Goal: Check status: Check status

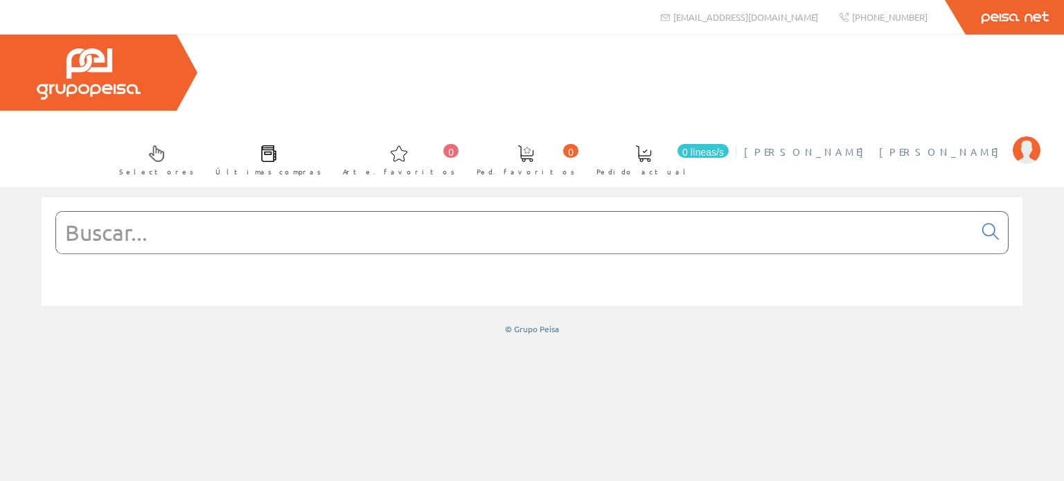
click at [1020, 136] on img at bounding box center [1027, 150] width 28 height 28
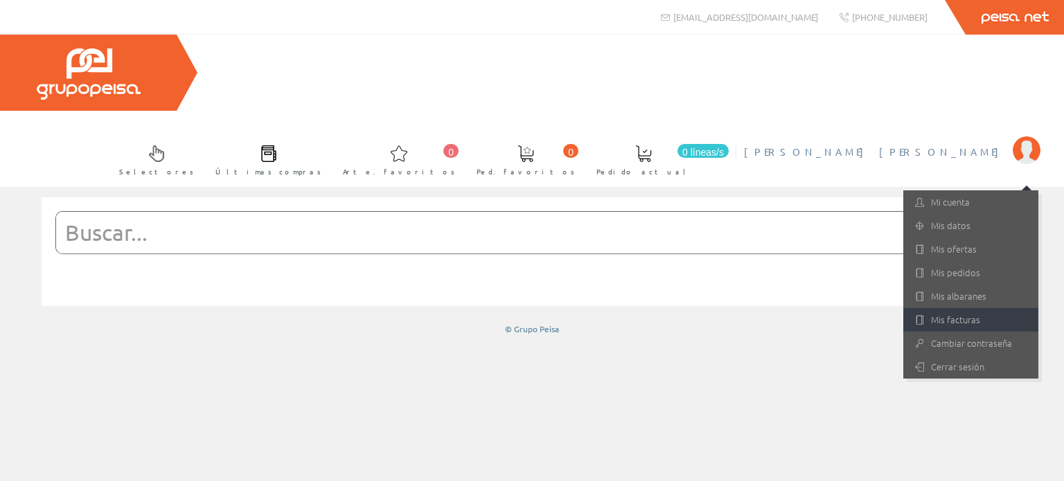
click at [953, 313] on font "Mis facturas" at bounding box center [955, 319] width 49 height 13
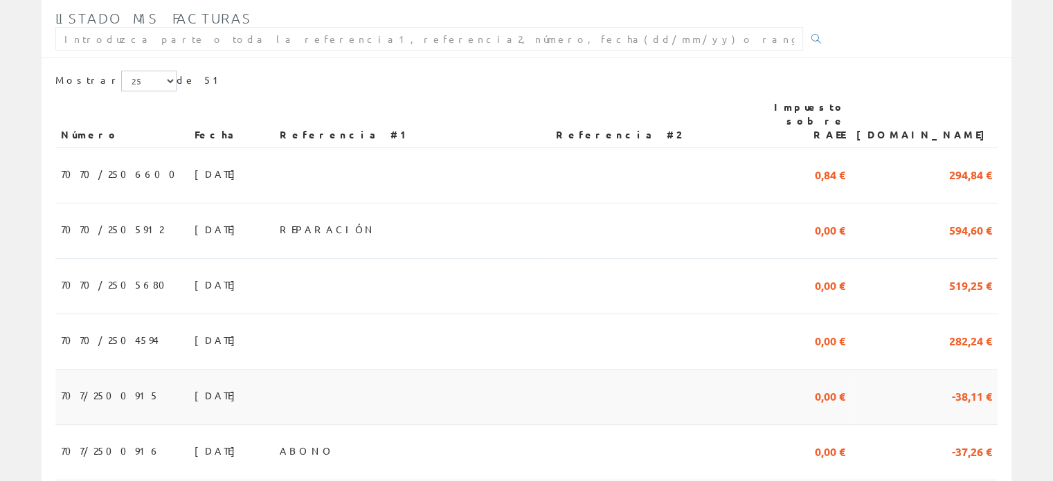
scroll to position [277, 0]
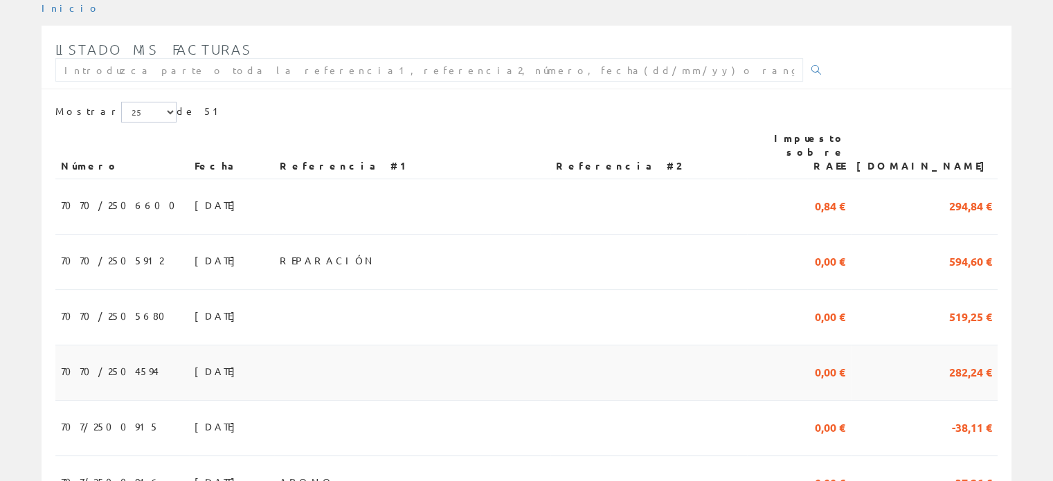
click at [203, 346] on td "30/06/2025" at bounding box center [231, 373] width 85 height 55
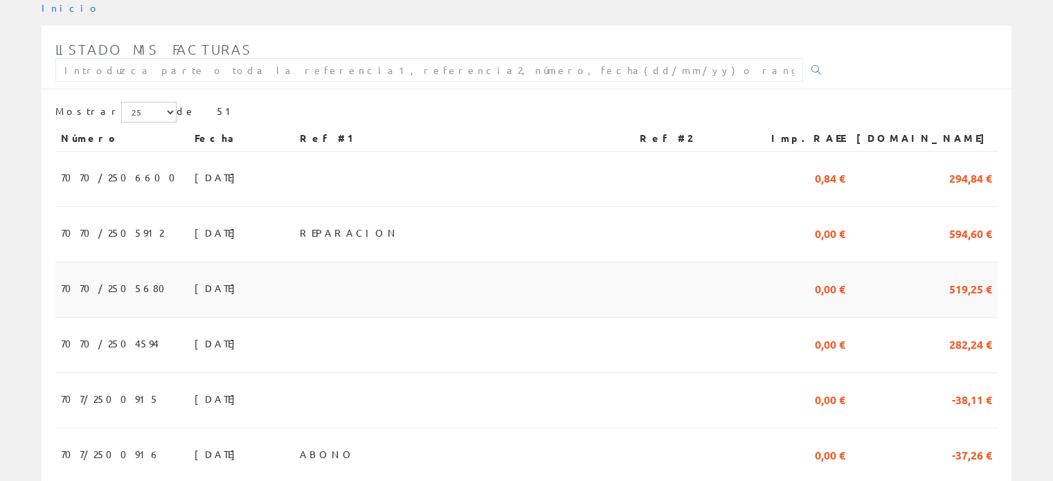
scroll to position [277, 0]
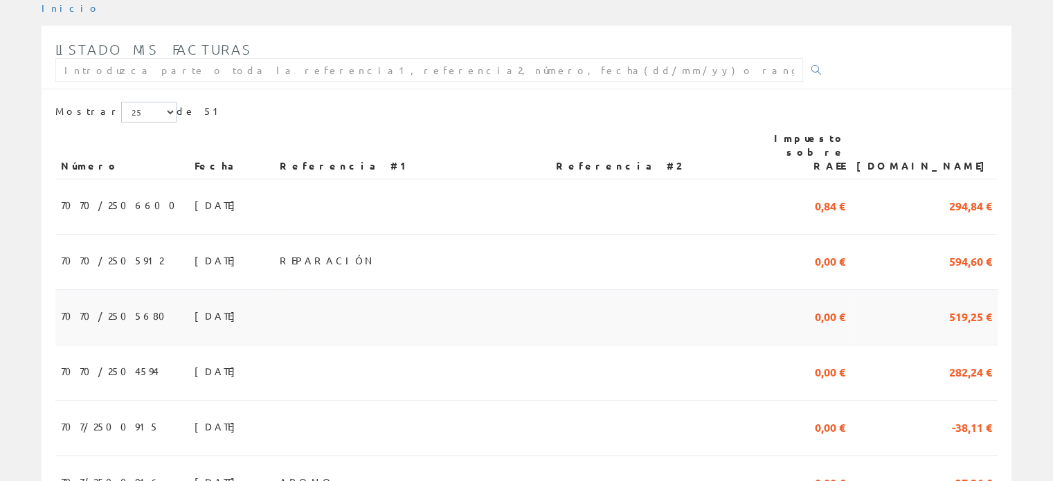
click at [195, 290] on td "[DATE]" at bounding box center [231, 317] width 85 height 55
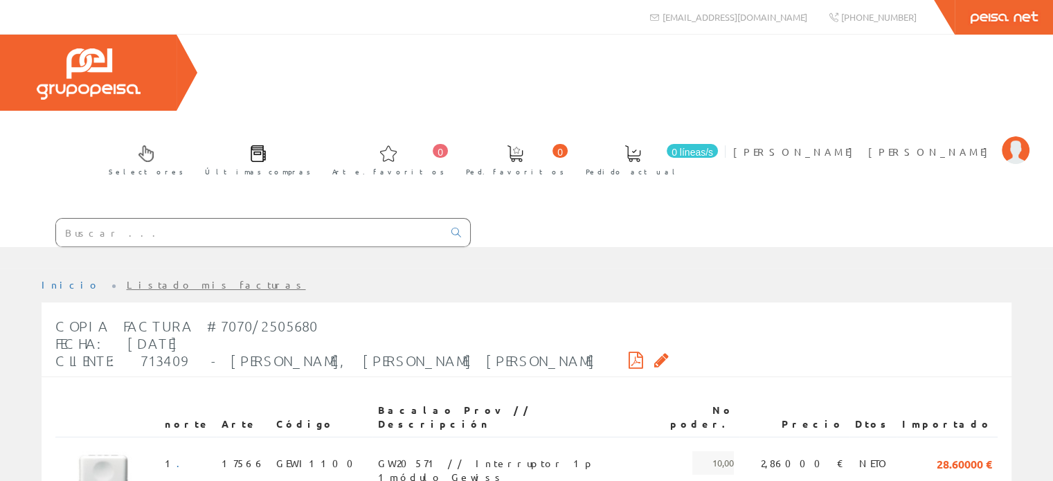
click at [629, 355] on icon at bounding box center [636, 360] width 15 height 10
